Goal: Transaction & Acquisition: Subscribe to service/newsletter

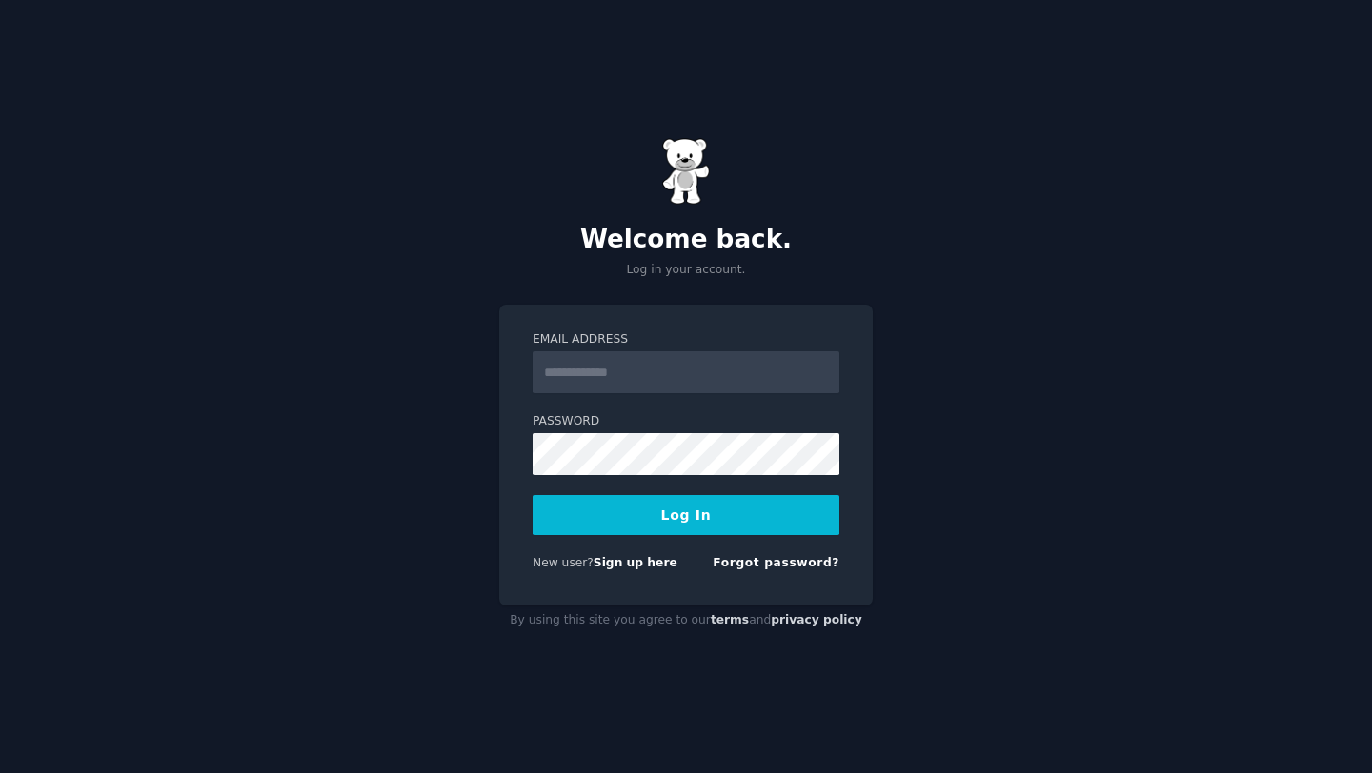
click at [588, 376] on input "Email Address" at bounding box center [685, 372] width 307 height 42
type input "**********"
click at [532, 495] on button "Log In" at bounding box center [685, 515] width 307 height 40
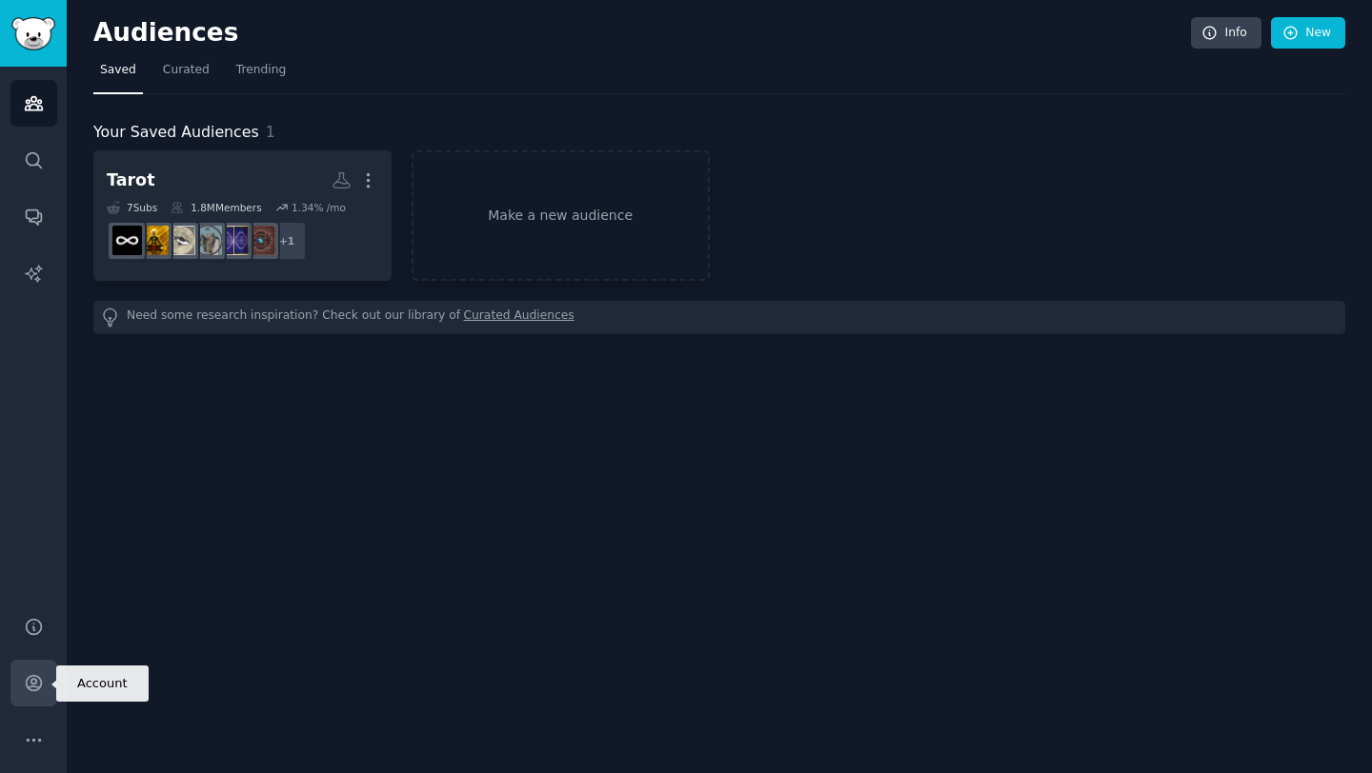
click at [35, 680] on icon "Sidebar" at bounding box center [33, 683] width 15 height 15
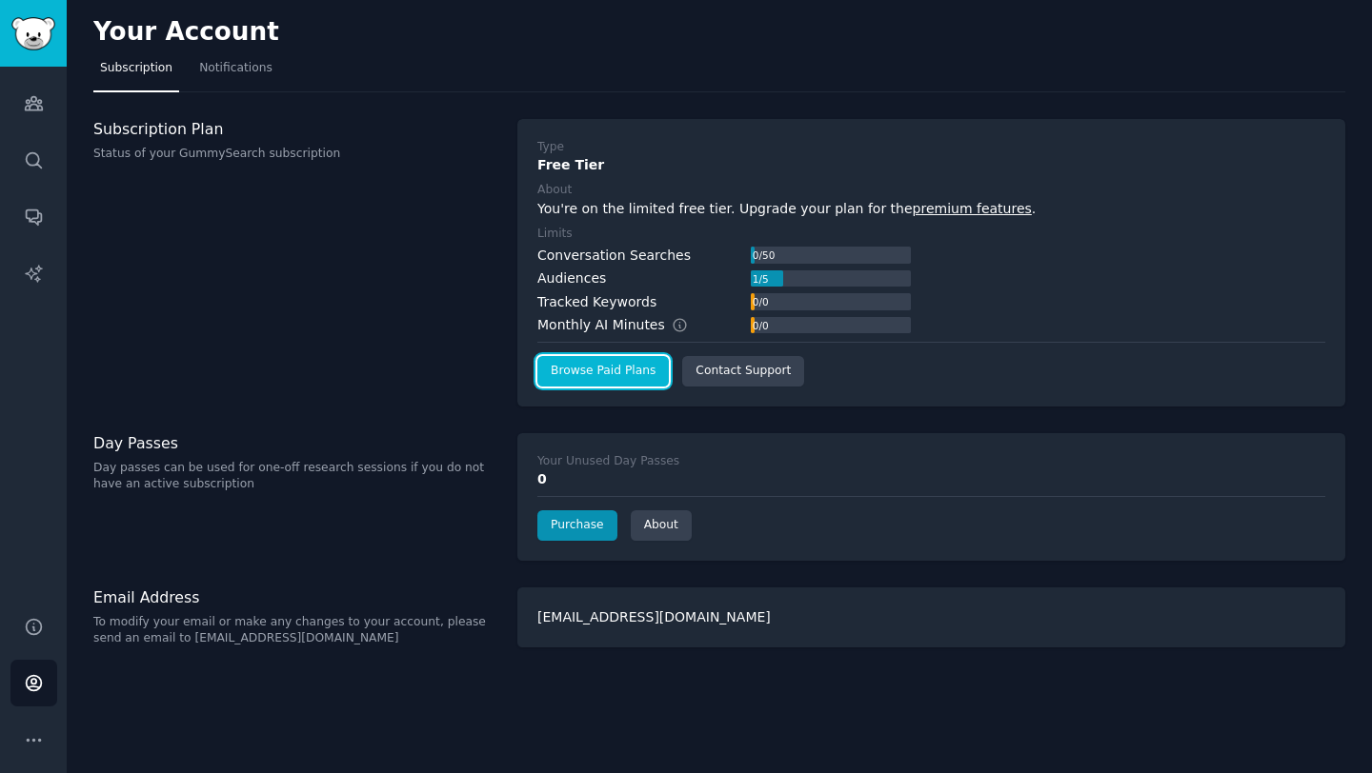
click at [598, 373] on link "Browse Paid Plans" at bounding box center [602, 371] width 131 height 30
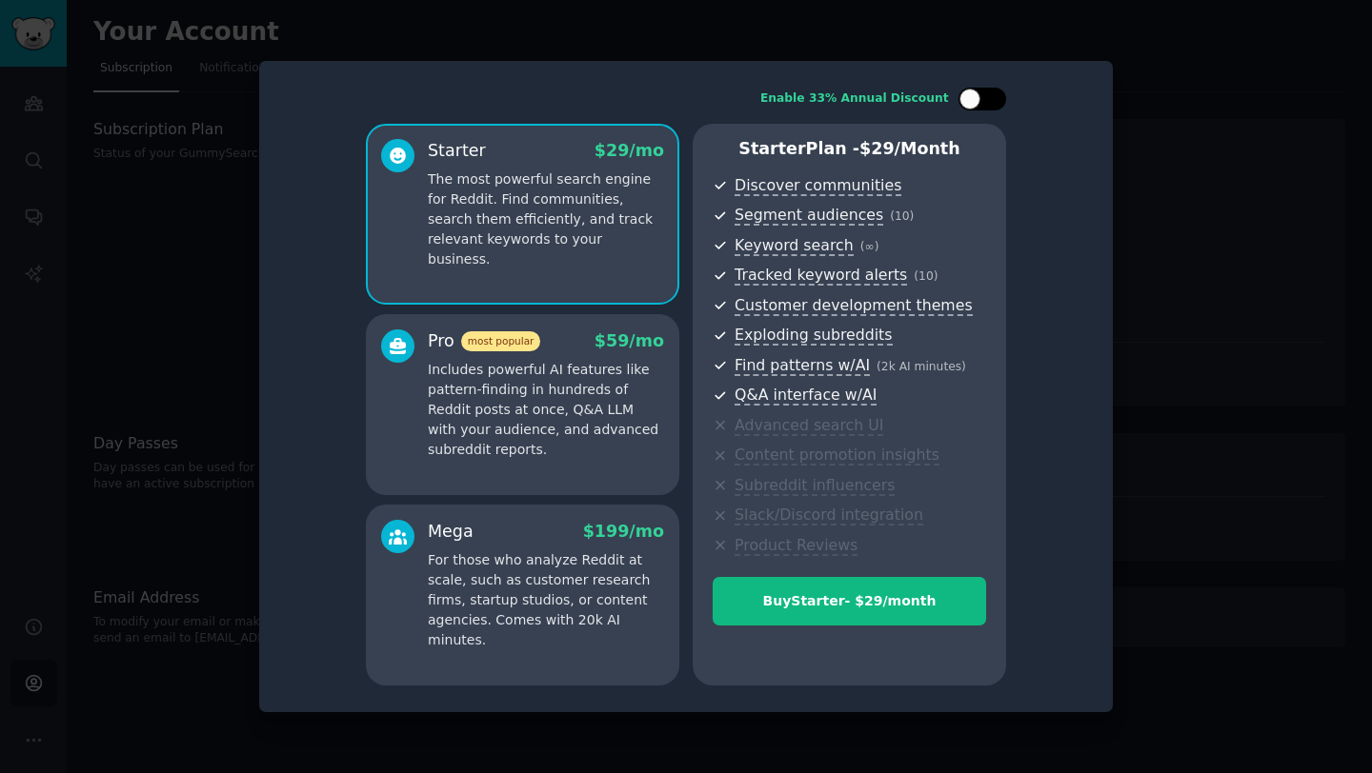
click at [969, 94] on div at bounding box center [969, 99] width 21 height 21
click at [994, 100] on div at bounding box center [994, 99] width 21 height 21
click at [967, 103] on div at bounding box center [969, 99] width 21 height 21
click at [995, 101] on div at bounding box center [994, 99] width 21 height 21
checkbox input "false"
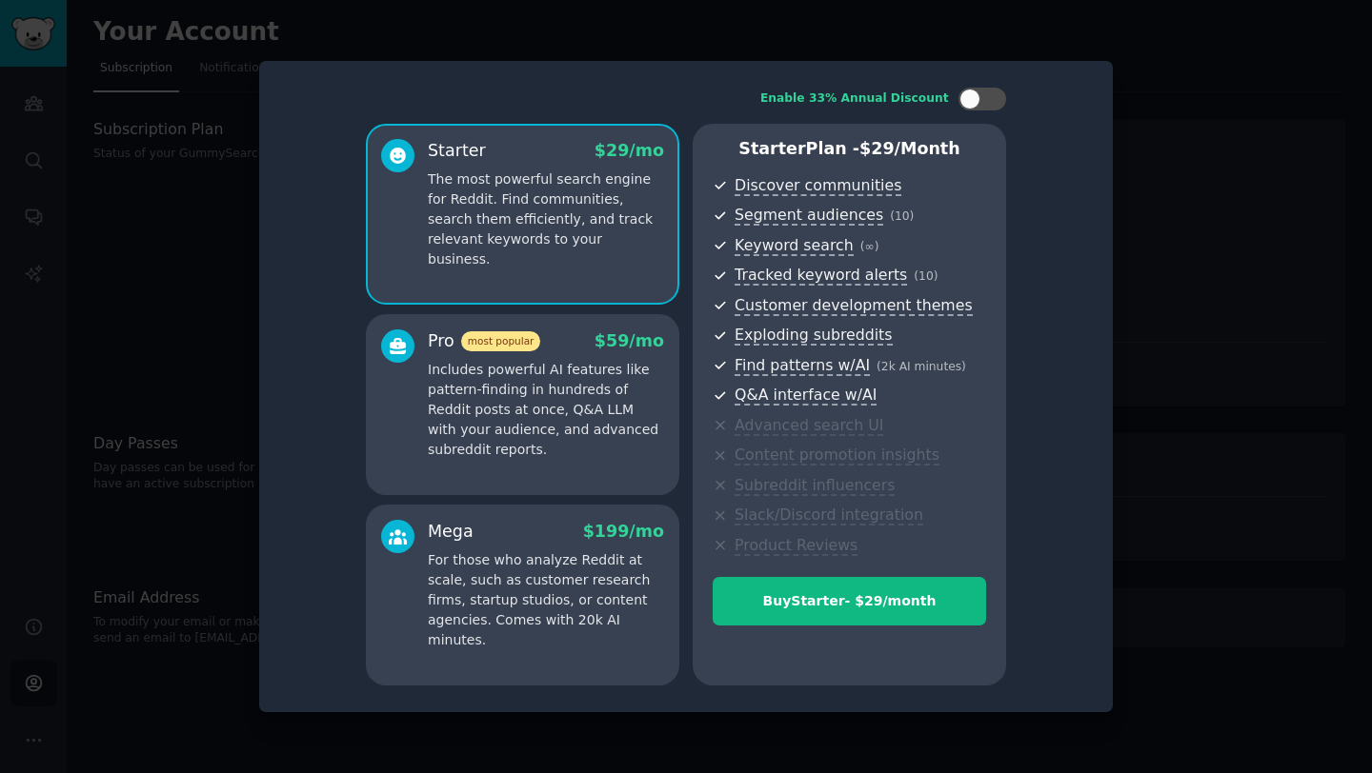
click at [1139, 248] on div at bounding box center [686, 386] width 1372 height 773
